Goal: Task Accomplishment & Management: Complete application form

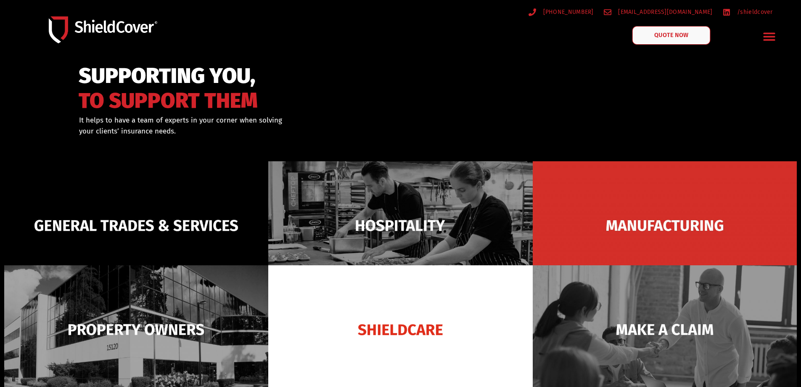
click at [657, 38] on span "QUOTE NOW" at bounding box center [671, 35] width 34 height 6
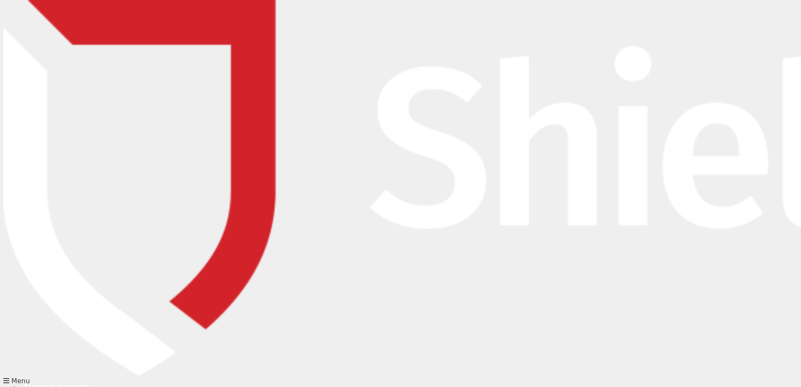
click at [317, 163] on input "text" at bounding box center [332, 160] width 152 height 17
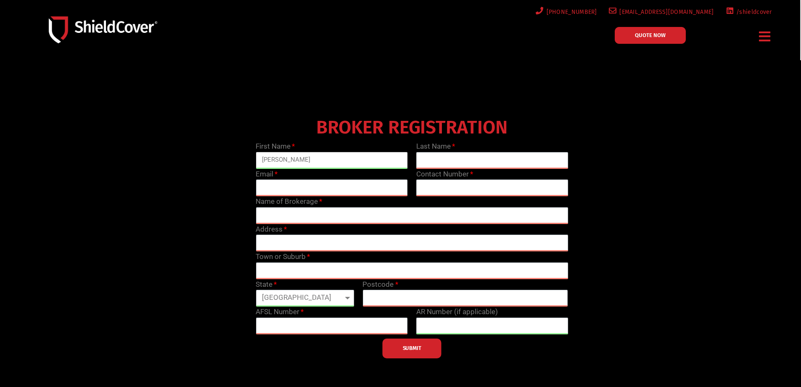
type input "[PERSON_NAME]"
click at [434, 159] on input "text" at bounding box center [492, 160] width 152 height 17
type input "Ly"
click at [323, 185] on input "email" at bounding box center [332, 187] width 152 height 17
type input "[PERSON_NAME][EMAIL_ADDRESS][DOMAIN_NAME]"
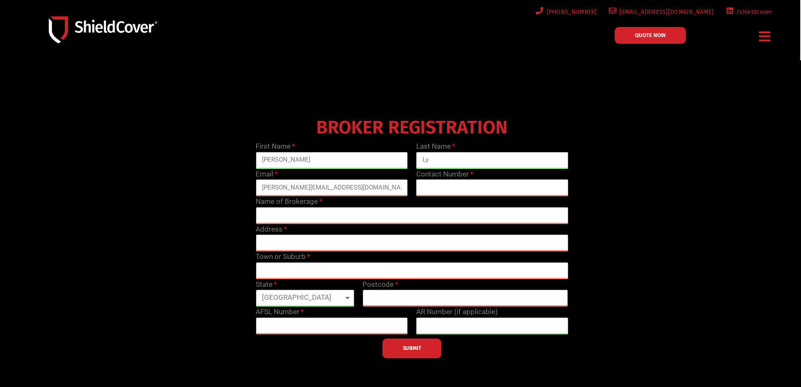
click at [489, 182] on input "text" at bounding box center [492, 187] width 152 height 17
type input "0452 655 457"
click at [405, 215] on input "text" at bounding box center [412, 215] width 313 height 17
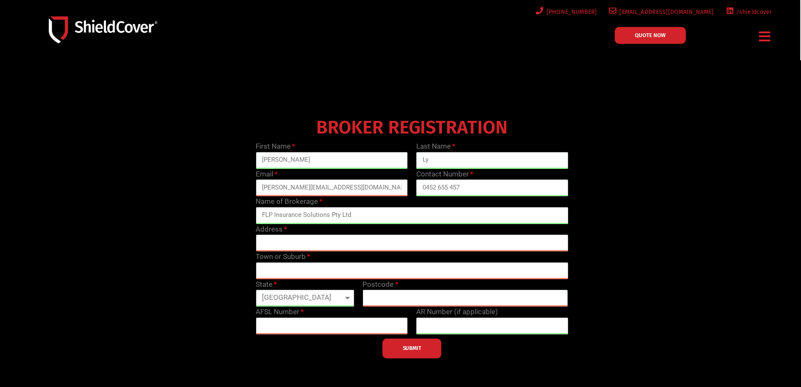
type input "FLP Insurance Solutions Pty Ltd"
click at [334, 245] on input "text" at bounding box center [412, 242] width 313 height 17
click at [287, 245] on input "text" at bounding box center [412, 242] width 313 height 17
paste input "[STREET_ADDRESS]"
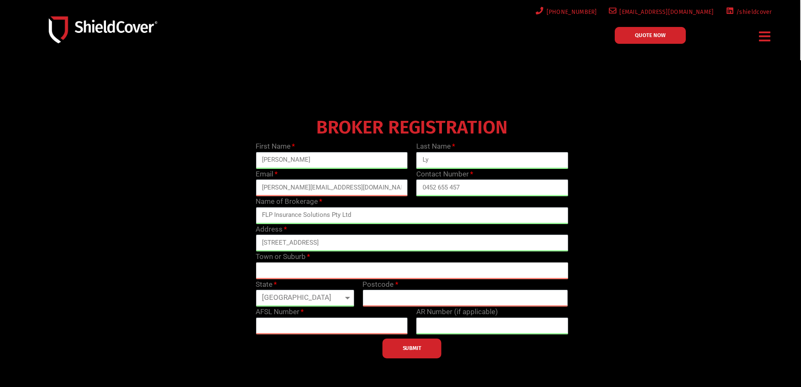
click at [303, 270] on input "text" at bounding box center [412, 270] width 313 height 17
drag, startPoint x: 361, startPoint y: 244, endPoint x: 328, endPoint y: 246, distance: 32.9
click at [328, 246] on input "[STREET_ADDRESS]" at bounding box center [412, 242] width 313 height 17
type input "[STREET_ADDRESS]"
click at [312, 268] on input "text" at bounding box center [412, 270] width 313 height 17
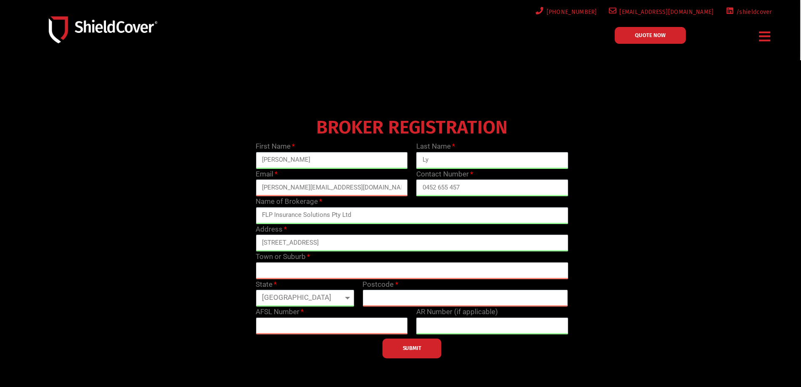
paste input "Cabramatta"
type input "Cabramatta"
click at [328, 295] on select "[GEOGRAPHIC_DATA] [GEOGRAPHIC_DATA] [GEOGRAPHIC_DATA] [GEOGRAPHIC_DATA] [GEOGRA…" at bounding box center [305, 297] width 98 height 17
select select "[GEOGRAPHIC_DATA]"
click at [256, 289] on select "[GEOGRAPHIC_DATA] [GEOGRAPHIC_DATA] [GEOGRAPHIC_DATA] [GEOGRAPHIC_DATA] [GEOGRA…" at bounding box center [305, 297] width 98 height 17
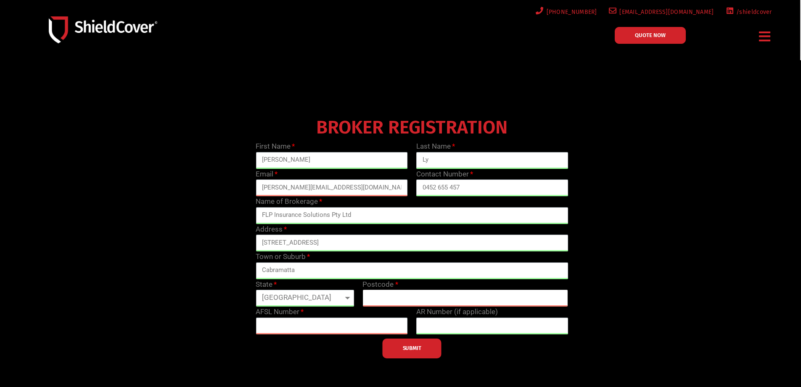
click at [395, 292] on input "text" at bounding box center [466, 297] width 206 height 17
type input "2166"
drag, startPoint x: 365, startPoint y: 244, endPoint x: 326, endPoint y: 247, distance: 39.6
click at [326, 247] on input "[STREET_ADDRESS]" at bounding box center [412, 242] width 313 height 17
type input "[GEOGRAPHIC_DATA][STREET_ADDRESS]"
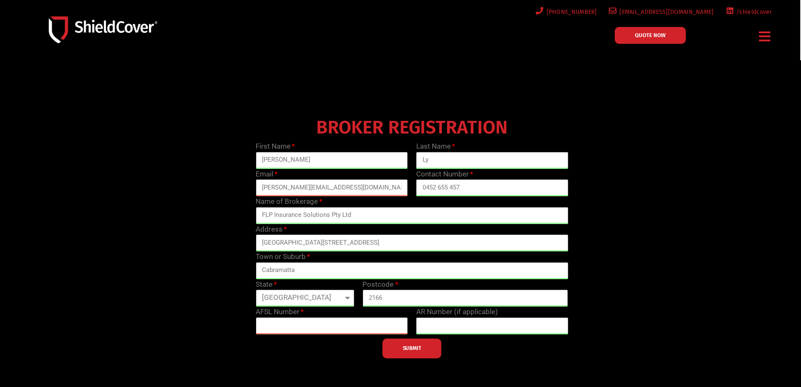
click at [323, 327] on input "text" at bounding box center [332, 325] width 152 height 17
click at [300, 307] on label "AFSL Number" at bounding box center [280, 311] width 48 height 11
click at [300, 310] on label "AFSL Number" at bounding box center [280, 311] width 48 height 11
click at [316, 328] on input "text" at bounding box center [332, 325] width 152 height 17
paste input "233750"
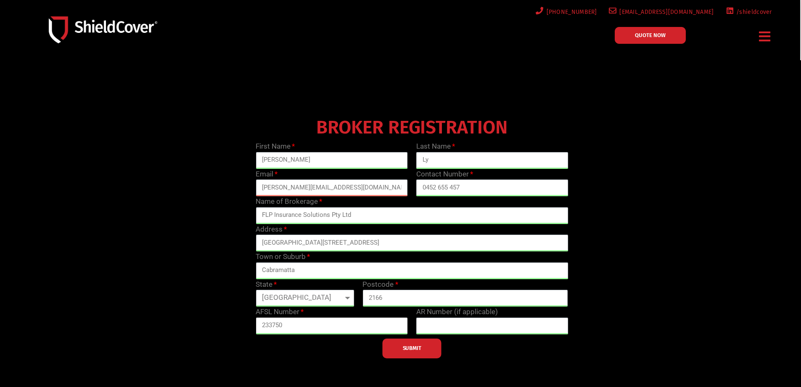
type input "233750"
click at [415, 354] on button "SUBMIT" at bounding box center [412, 348] width 59 height 20
